Goal: Navigation & Orientation: Find specific page/section

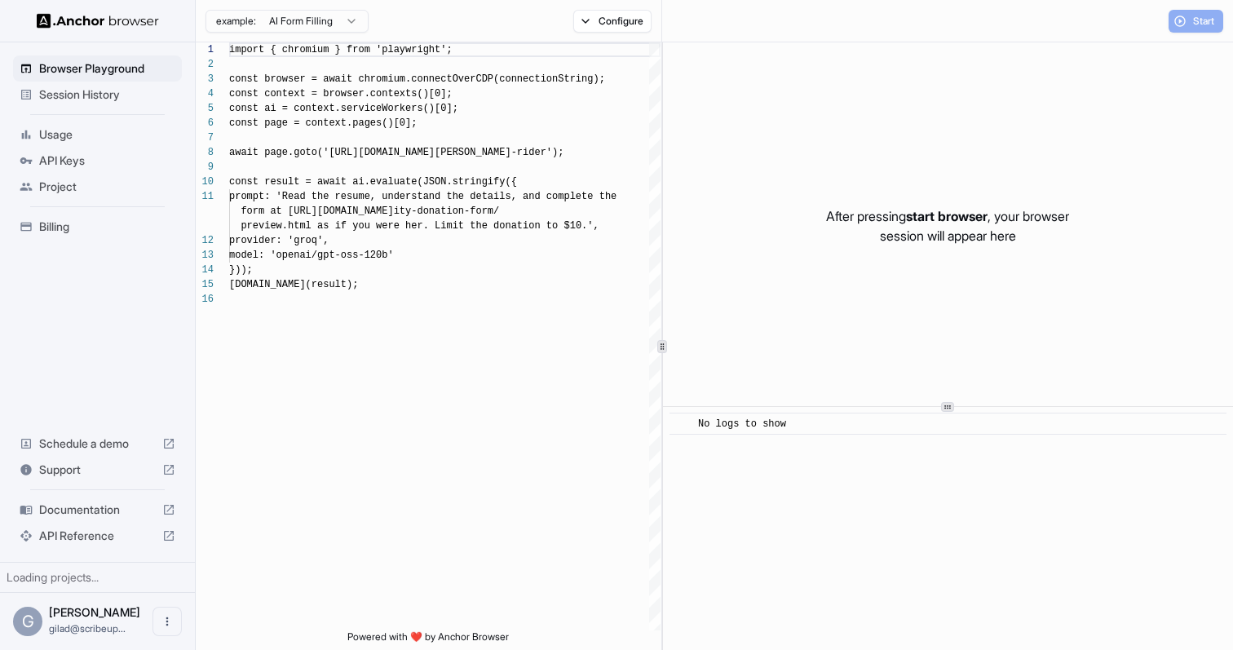
scroll to position [147, 0]
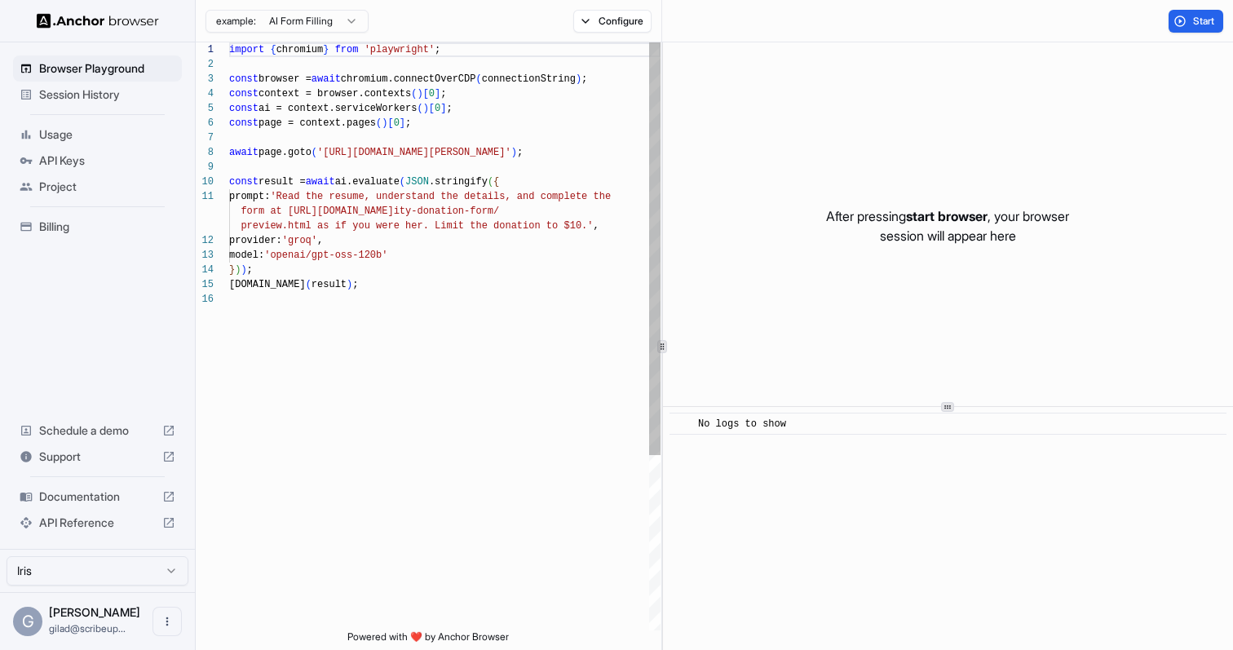
scroll to position [147, 0]
click at [116, 135] on span "Usage" at bounding box center [107, 134] width 136 height 16
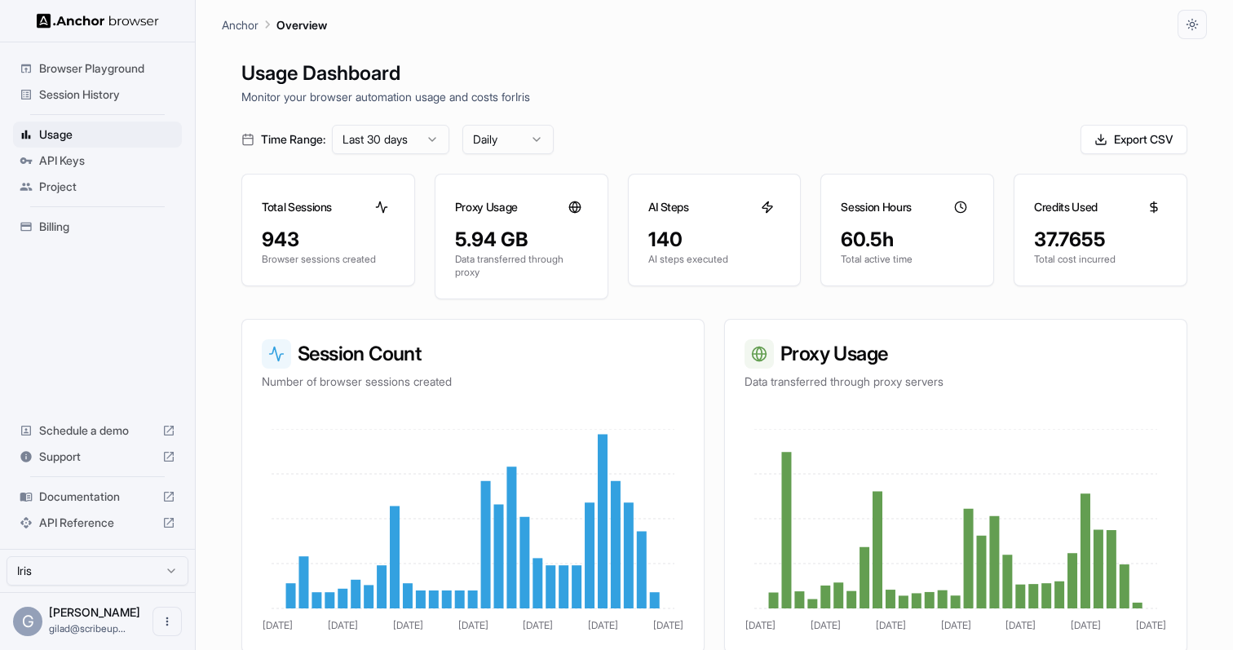
click at [69, 230] on span "Billing" at bounding box center [107, 227] width 136 height 16
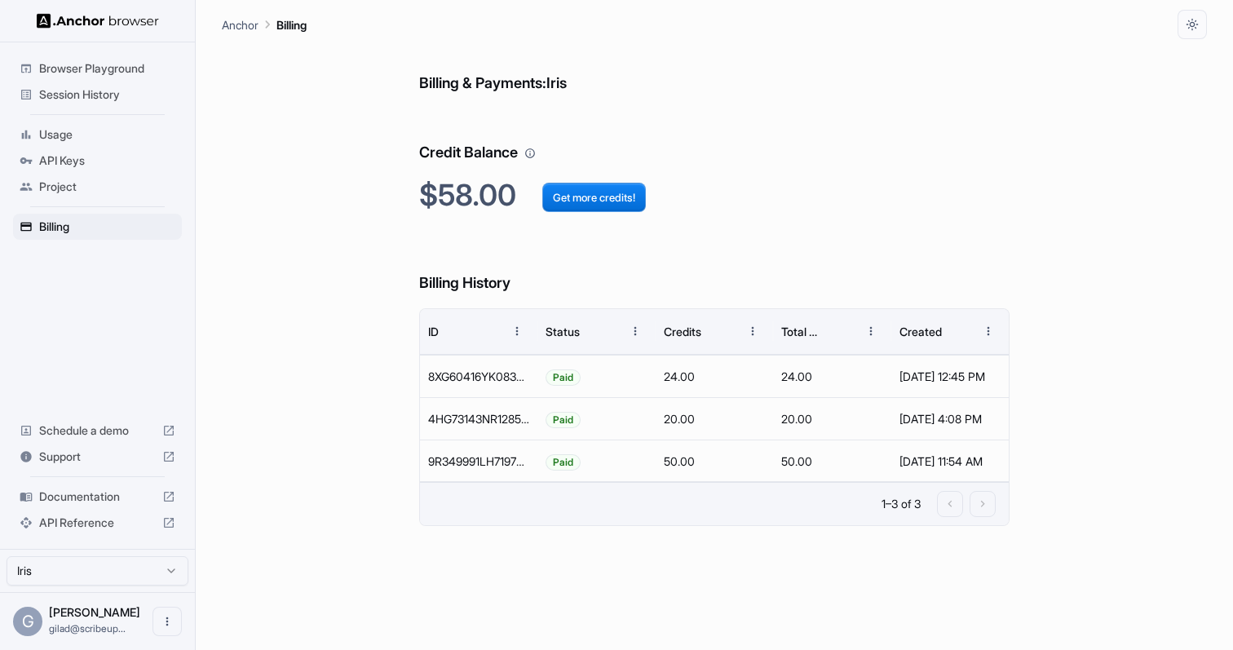
click at [118, 97] on span "Session History" at bounding box center [107, 94] width 136 height 16
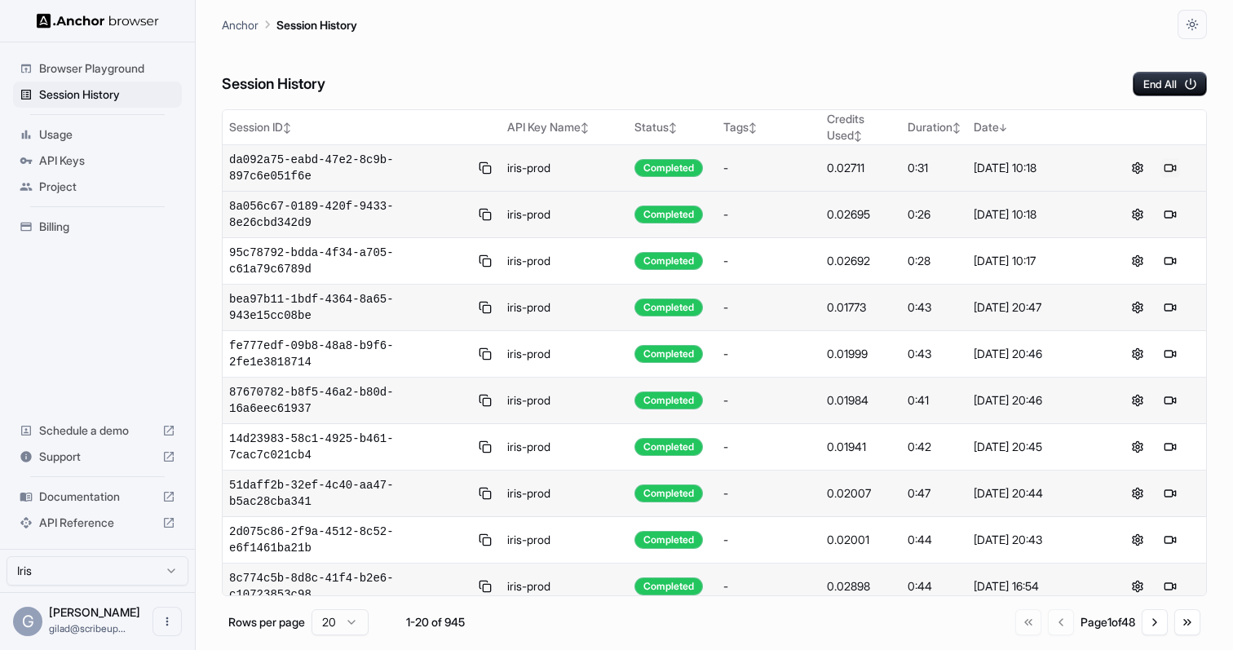
click at [1167, 170] on button at bounding box center [1171, 168] width 20 height 20
